Goal: Task Accomplishment & Management: Complete application form

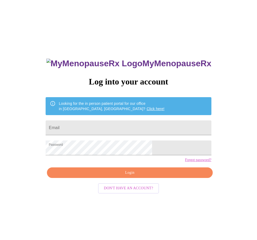
scroll to position [5, 0]
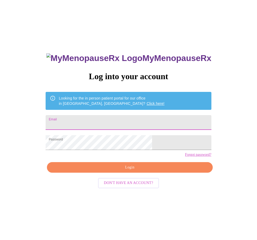
click at [120, 122] on input "Email" at bounding box center [129, 122] width 166 height 15
type input "[EMAIL_ADDRESS][DOMAIN_NAME]"
click at [137, 171] on span "Login" at bounding box center [129, 167] width 153 height 7
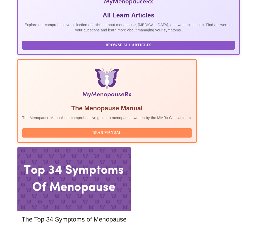
scroll to position [132, 0]
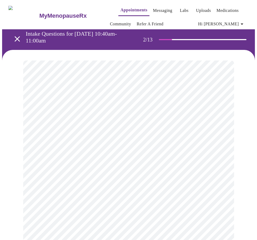
click at [207, 115] on body "MyMenopauseRx Appointments Messaging Labs Uploads Medications Community Refer a…" at bounding box center [128, 166] width 253 height 328
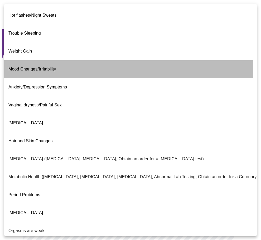
click at [39, 67] on span "Mood Changes/Irritability" at bounding box center [32, 69] width 48 height 4
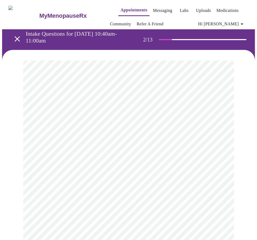
click at [221, 120] on body "MyMenopauseRx Appointments Messaging Labs Uploads Medications Community Refer a…" at bounding box center [128, 164] width 253 height 325
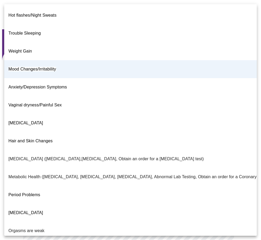
click at [35, 173] on p "Metabolic Health ([MEDICAL_DATA], [MEDICAL_DATA], [MEDICAL_DATA], Abnormal Lab …" at bounding box center [152, 176] width 289 height 6
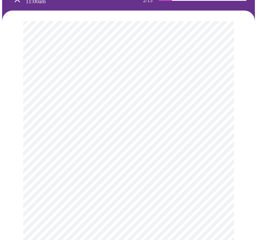
scroll to position [53, 0]
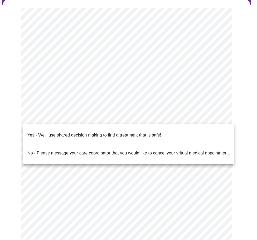
click at [107, 119] on body "MyMenopauseRx Appointments Messaging Labs Uploads Medications Community Refer a…" at bounding box center [128, 111] width 253 height 325
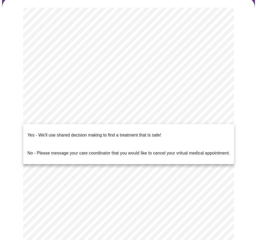
click at [29, 132] on p "Yes - We'll use shared decision making to find a treatment that is safe!" at bounding box center [94, 135] width 134 height 6
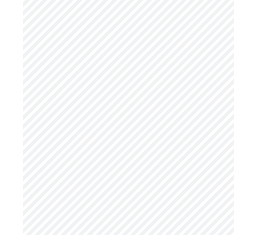
scroll to position [0, 0]
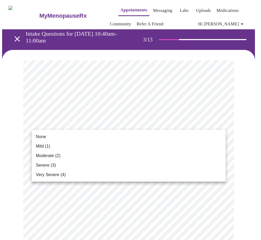
click at [49, 144] on span "Mild (1)" at bounding box center [43, 146] width 14 height 6
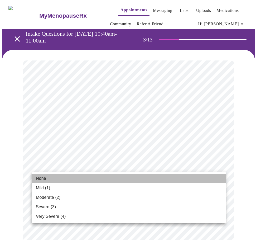
click at [53, 177] on li "None" at bounding box center [129, 177] width 194 height 9
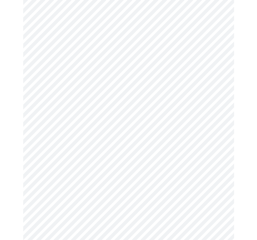
scroll to position [105, 0]
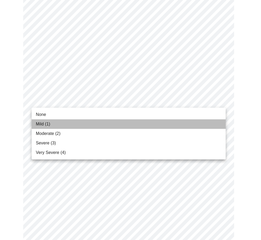
click at [52, 125] on li "Mild (1)" at bounding box center [129, 123] width 194 height 9
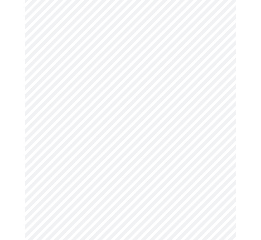
click at [72, 145] on body "MyMenopauseRx Appointments Messaging Labs Uploads Medications Community Refer a…" at bounding box center [130, 242] width 257 height 690
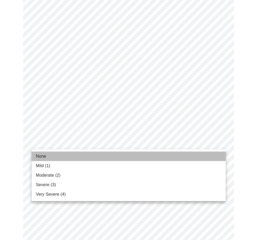
drag, startPoint x: 43, startPoint y: 157, endPoint x: 43, endPoint y: 160, distance: 3.2
click at [43, 160] on li "None" at bounding box center [129, 155] width 194 height 9
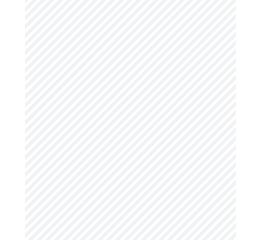
click at [54, 141] on body "MyMenopauseRx Appointments Messaging Labs Uploads Medications Community Refer a…" at bounding box center [130, 238] width 257 height 683
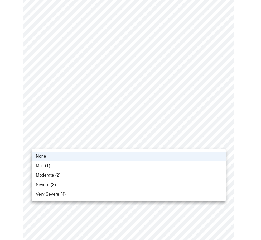
click at [43, 166] on span "Mild (1)" at bounding box center [43, 165] width 14 height 6
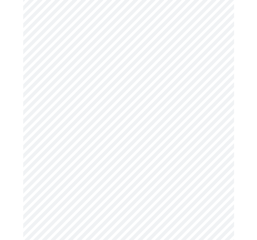
scroll to position [185, 0]
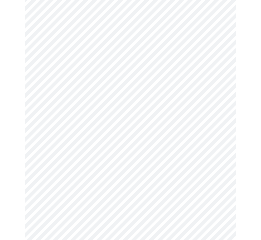
click at [169, 99] on body "MyMenopauseRx Appointments Messaging Labs Uploads Medications Community Refer a…" at bounding box center [130, 159] width 257 height 683
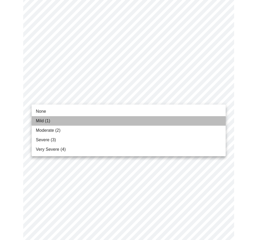
click at [39, 122] on span "Mild (1)" at bounding box center [43, 121] width 14 height 6
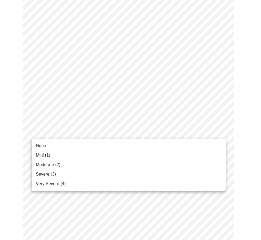
click at [48, 129] on body "MyMenopauseRx Appointments Messaging Labs Uploads Medications Community Refer a…" at bounding box center [130, 155] width 257 height 675
click at [43, 147] on span "None" at bounding box center [41, 145] width 10 height 6
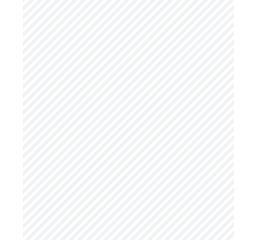
scroll to position [237, 0]
click at [101, 120] on body "MyMenopauseRx Appointments Messaging Labs Uploads Medications Community Refer a…" at bounding box center [128, 99] width 253 height 668
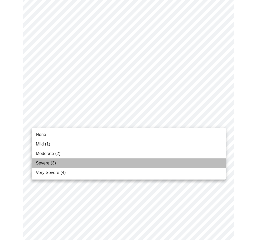
click at [40, 163] on span "Severe (3)" at bounding box center [46, 163] width 20 height 6
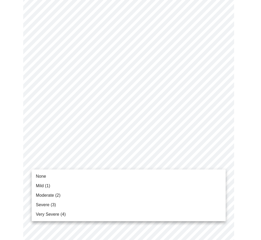
click at [125, 162] on body "MyMenopauseRx Appointments Messaging Labs Uploads Medications Community Refer a…" at bounding box center [130, 95] width 257 height 661
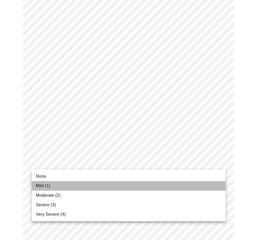
click at [41, 187] on span "Mild (1)" at bounding box center [43, 185] width 14 height 6
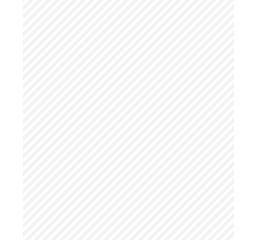
scroll to position [316, 0]
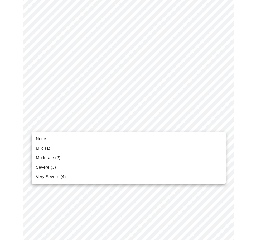
click at [100, 127] on body "MyMenopauseRx Appointments Messaging Labs Uploads Medications Community Refer a…" at bounding box center [130, 12] width 257 height 653
click at [45, 154] on span "Moderate (2)" at bounding box center [48, 157] width 25 height 6
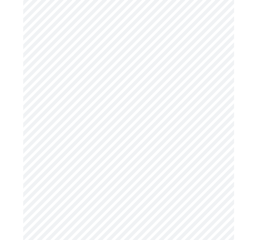
scroll to position [369, 0]
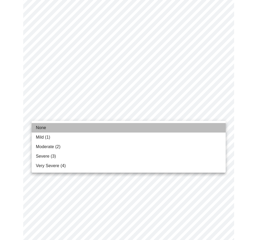
click at [42, 129] on span "None" at bounding box center [41, 127] width 10 height 6
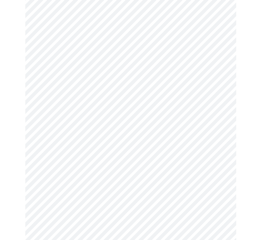
scroll to position [395, 0]
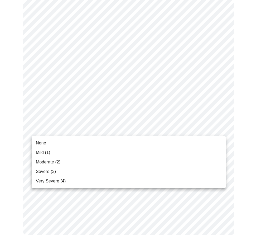
click at [37, 152] on span "Mild (1)" at bounding box center [43, 152] width 14 height 6
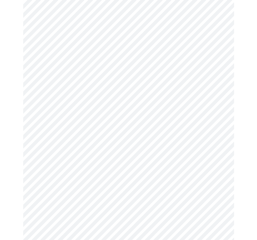
scroll to position [237, 0]
click at [174, 91] on body "MyMenopauseRx Appointments Messaging Labs Uploads Medications Community Refer a…" at bounding box center [128, 30] width 253 height 531
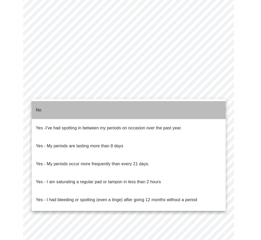
click at [40, 107] on p "No" at bounding box center [39, 110] width 6 height 6
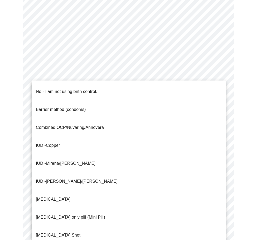
click at [76, 130] on body "MyMenopauseRx Appointments Messaging Labs Uploads Medications Community Refer a…" at bounding box center [130, 29] width 257 height 528
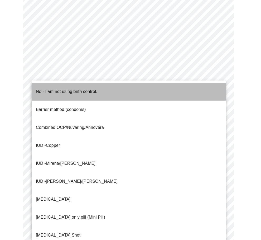
click at [40, 88] on p "No - I am not using birth control." at bounding box center [66, 91] width 61 height 6
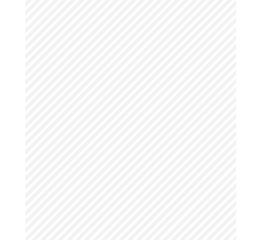
scroll to position [282, 0]
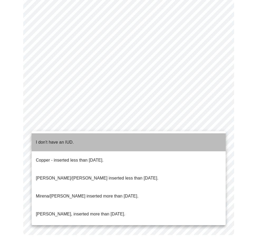
click at [41, 139] on p "I don't have an IUD." at bounding box center [55, 142] width 38 height 6
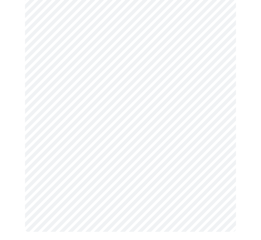
scroll to position [279, 0]
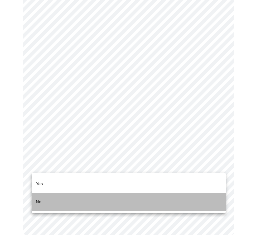
click at [42, 194] on li "No" at bounding box center [129, 202] width 194 height 18
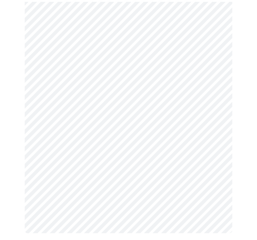
scroll to position [276, 0]
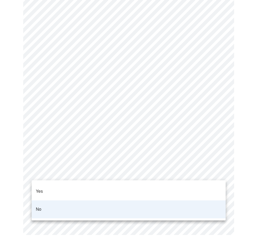
click at [49, 188] on li "Yes" at bounding box center [129, 191] width 194 height 18
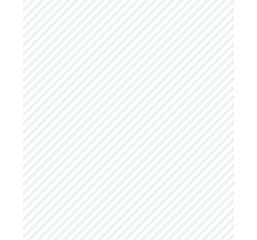
scroll to position [79, 0]
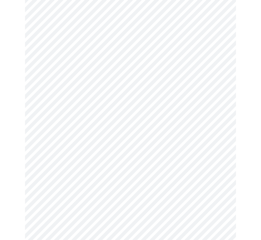
click at [92, 117] on body "MyMenopauseRx Appointments Messaging Labs Uploads Medications Community Refer a…" at bounding box center [130, 123] width 257 height 401
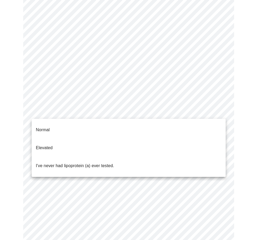
click at [92, 117] on div at bounding box center [130, 120] width 261 height 240
click at [92, 117] on body "MyMenopauseRx Appointments Messaging Labs Uploads Medications Community Refer a…" at bounding box center [130, 123] width 257 height 401
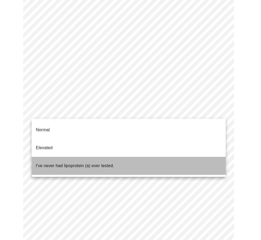
click at [85, 162] on p "I've never had lipoprotein (a) ever tested." at bounding box center [75, 165] width 78 height 6
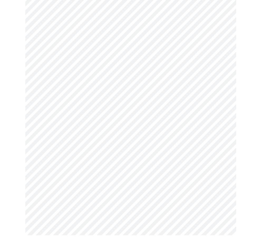
scroll to position [0, 0]
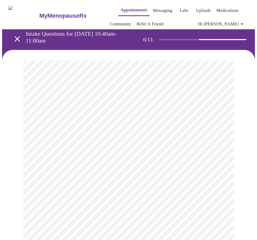
click at [48, 164] on body "MyMenopauseRx Appointments Messaging Labs Uploads Medications Community Refer a…" at bounding box center [128, 146] width 253 height 289
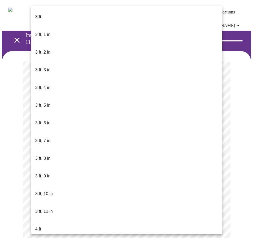
scroll to position [222, 0]
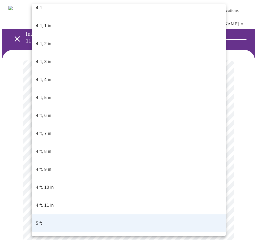
drag, startPoint x: 12, startPoint y: 175, endPoint x: 19, endPoint y: 179, distance: 8.4
click at [11, 176] on div at bounding box center [130, 120] width 261 height 240
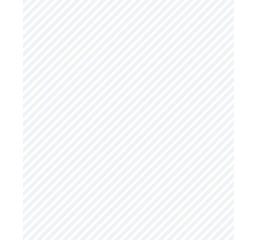
scroll to position [1292, 0]
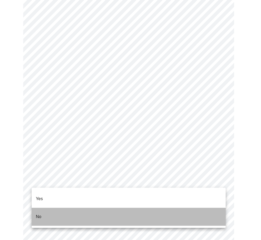
drag, startPoint x: 40, startPoint y: 211, endPoint x: 44, endPoint y: 206, distance: 5.6
click at [41, 213] on p "No" at bounding box center [39, 216] width 6 height 6
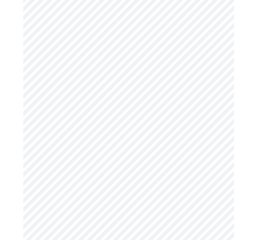
scroll to position [1397, 0]
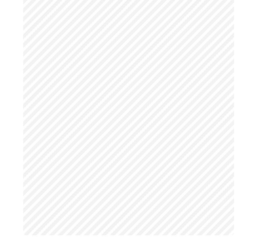
scroll to position [0, 0]
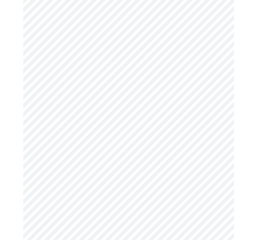
scroll to position [422, 0]
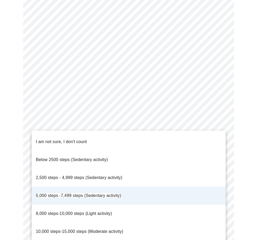
click at [64, 175] on span "2,500 steps - 4,999 steps (Sedentary activity)" at bounding box center [79, 177] width 86 height 4
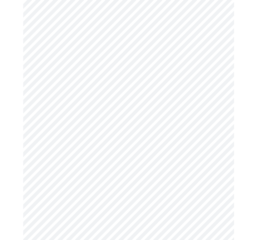
scroll to position [449, 0]
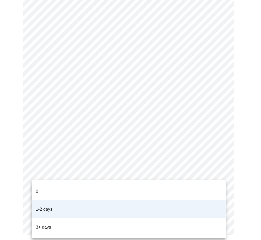
click at [146, 185] on li "0" at bounding box center [129, 191] width 194 height 18
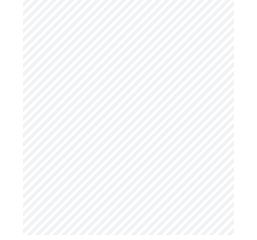
scroll to position [0, 0]
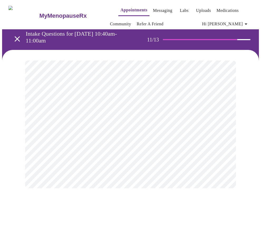
click at [15, 122] on div at bounding box center [130, 124] width 257 height 149
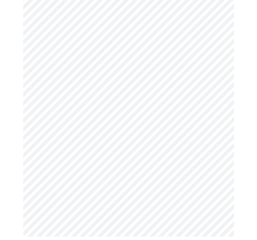
scroll to position [292, 0]
